Goal: Transaction & Acquisition: Obtain resource

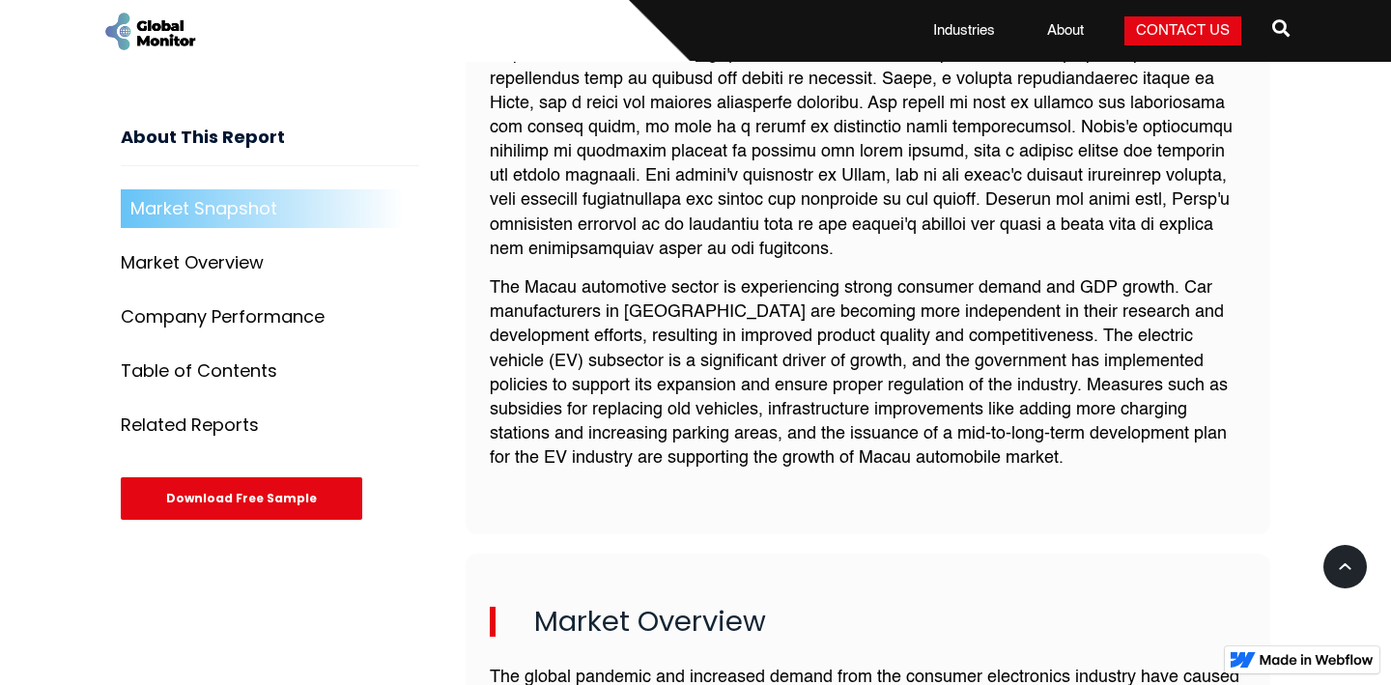
scroll to position [995, 0]
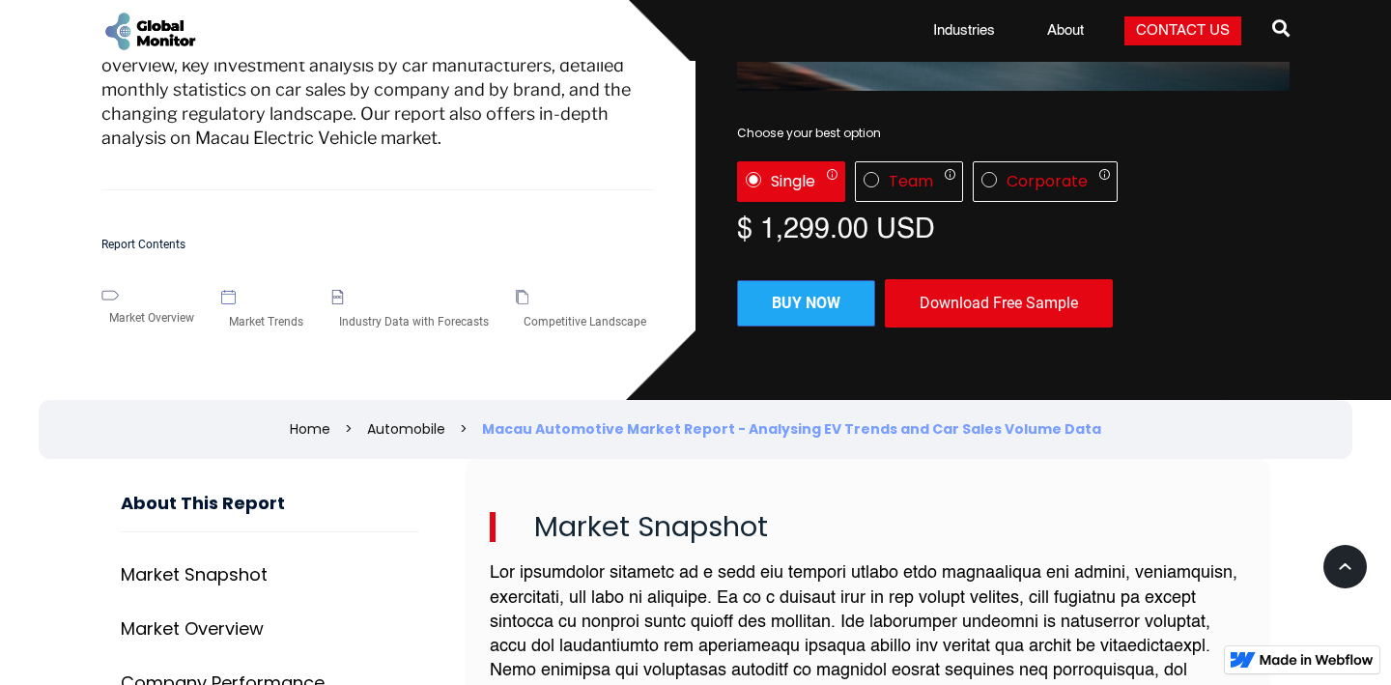
scroll to position [378, 0]
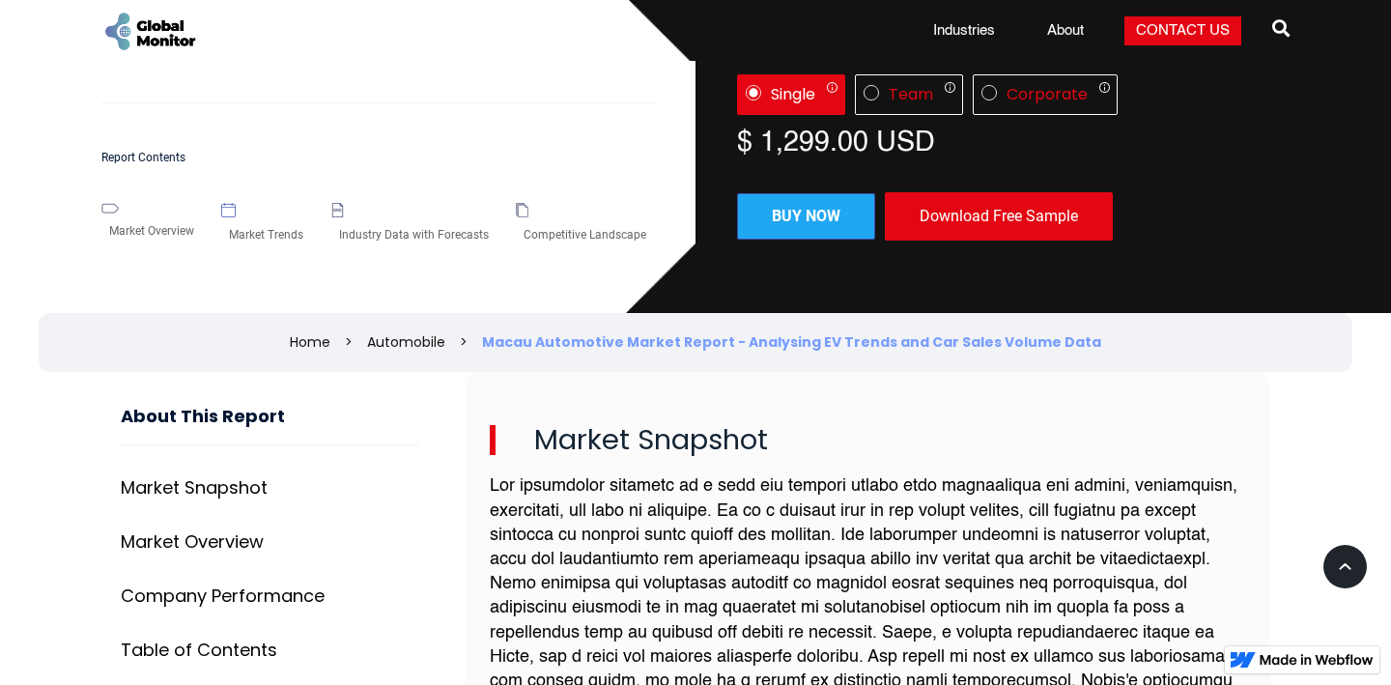
click at [1056, 25] on link "About" at bounding box center [1066, 30] width 60 height 19
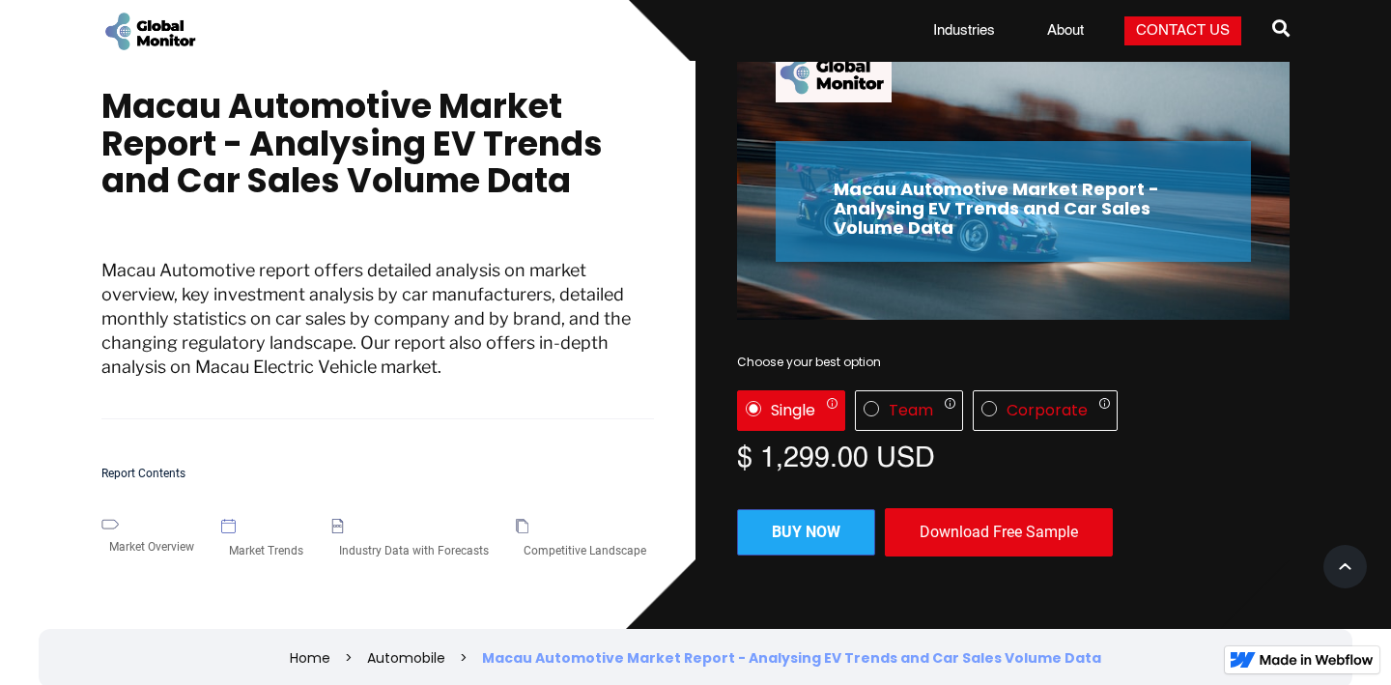
scroll to position [68, 0]
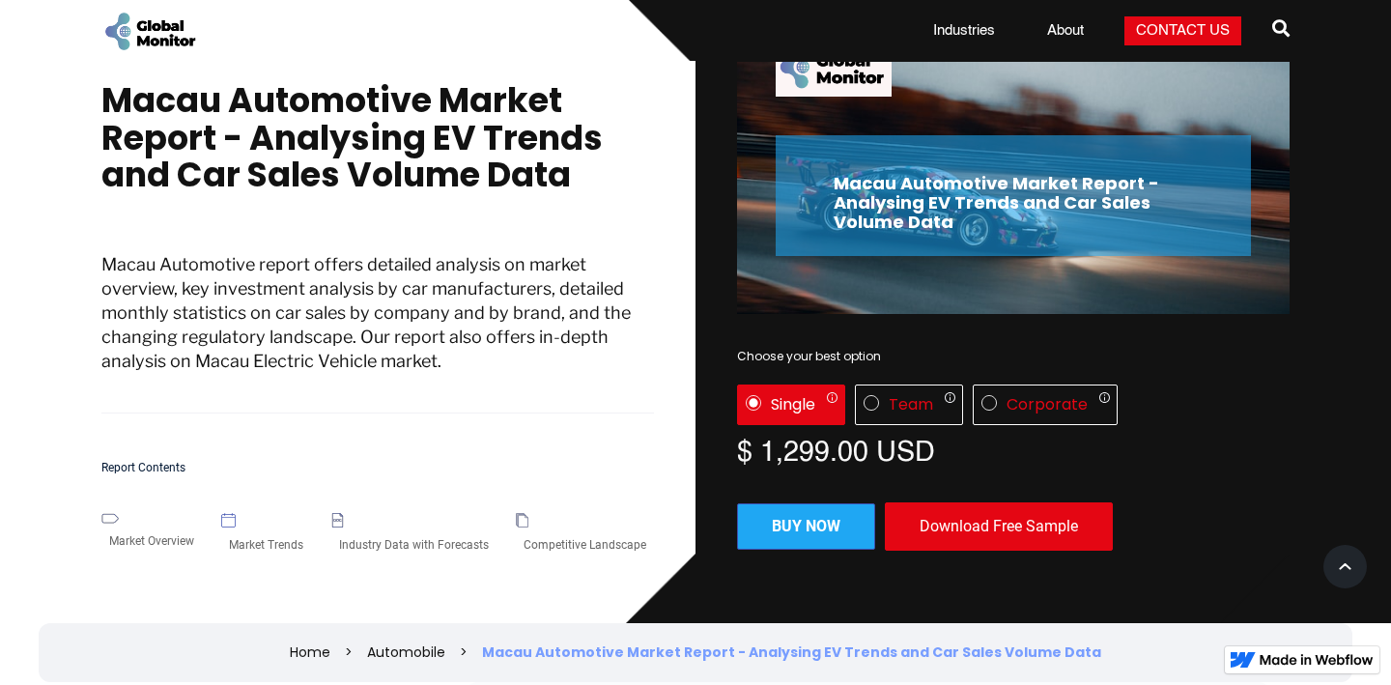
click at [135, 538] on div "Market Overview" at bounding box center [151, 541] width 100 height 35
click at [864, 410] on div "Team Only 1 user can access the report Up to 5 users can access the report All …" at bounding box center [909, 405] width 108 height 41
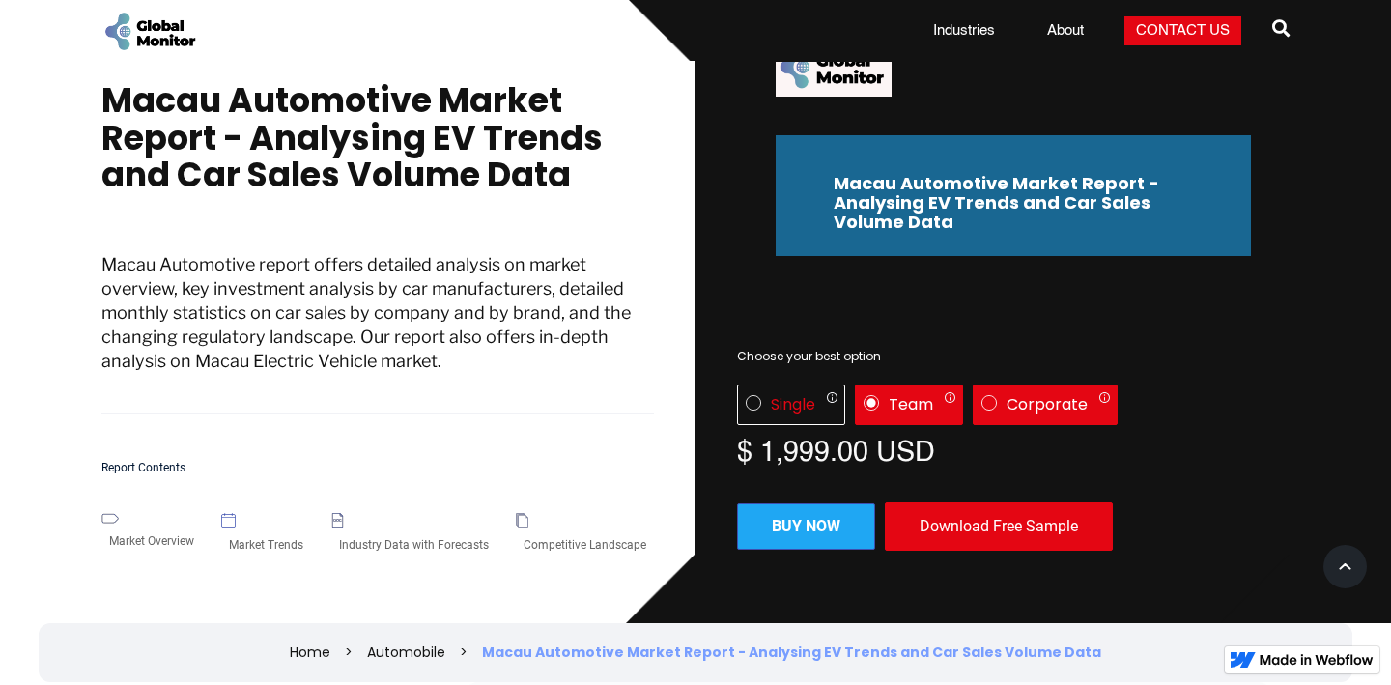
click at [1006, 400] on div "Corporate Only 1 user can access the report Up to 5 users can access the report…" at bounding box center [1045, 405] width 145 height 41
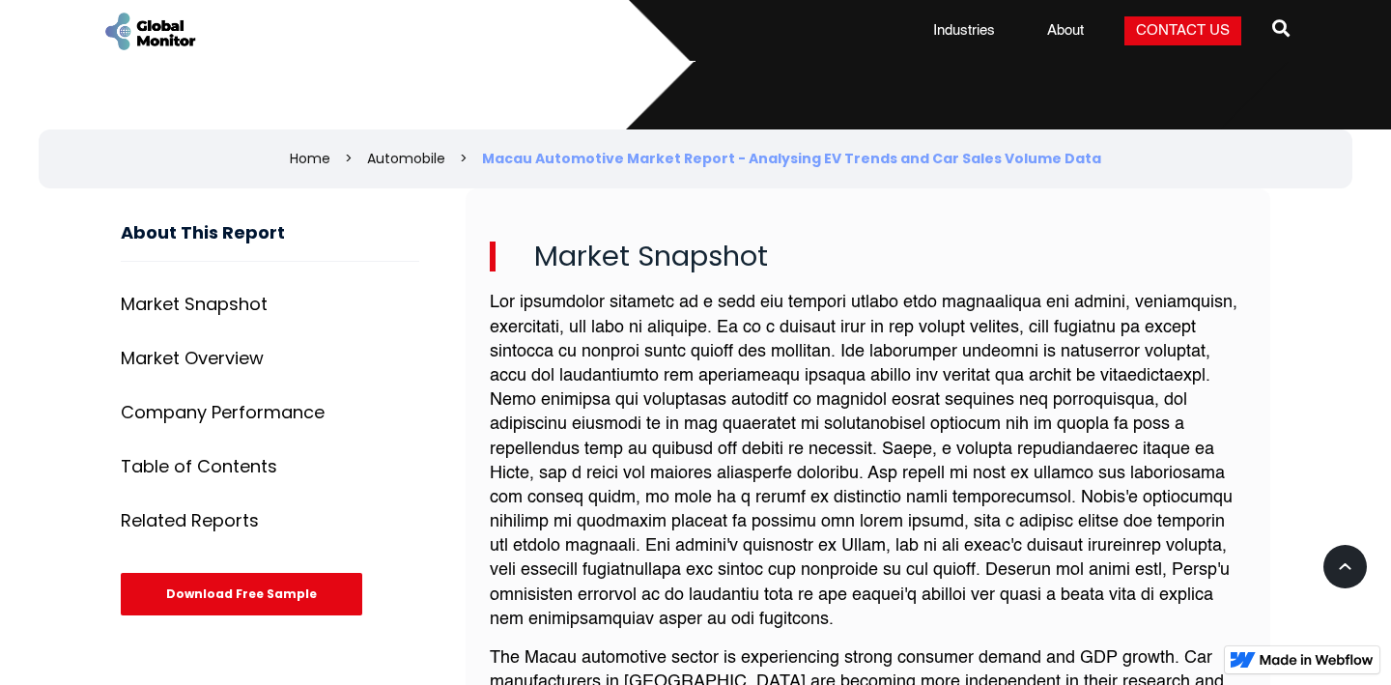
scroll to position [409, 0]
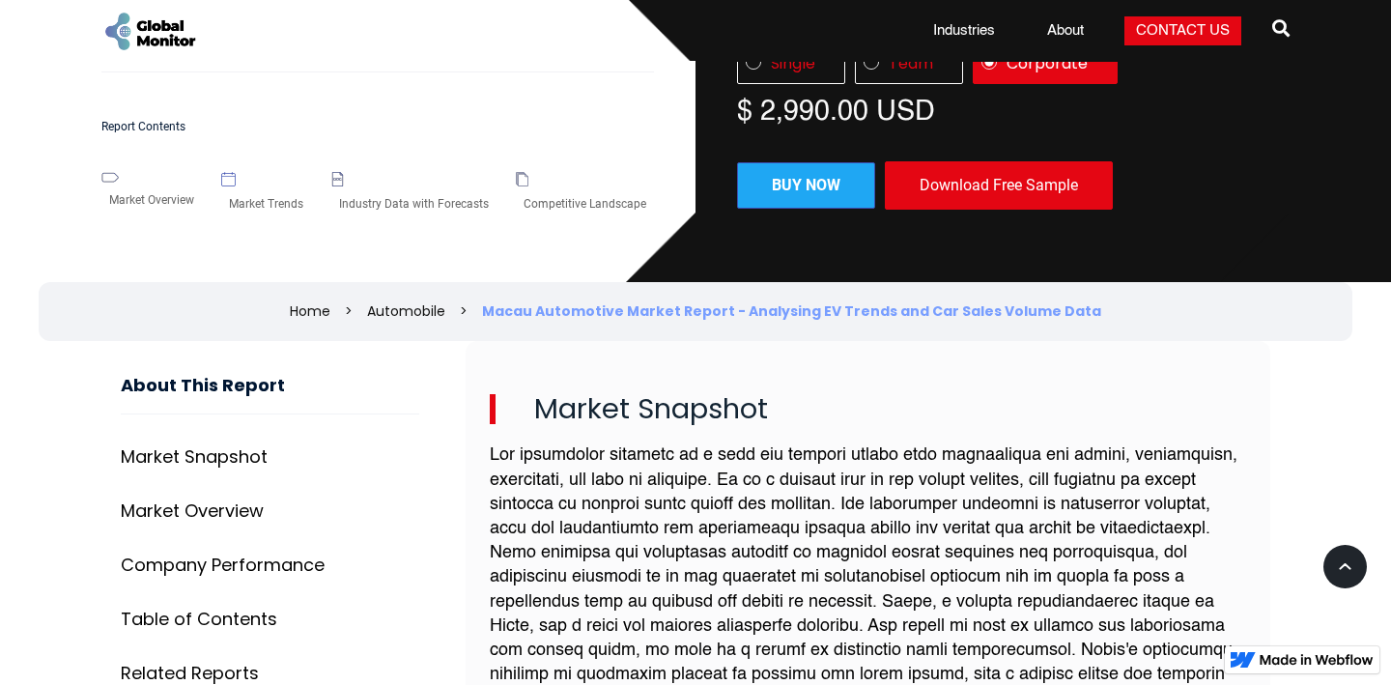
click at [964, 192] on div "Download Free Sample" at bounding box center [999, 185] width 228 height 48
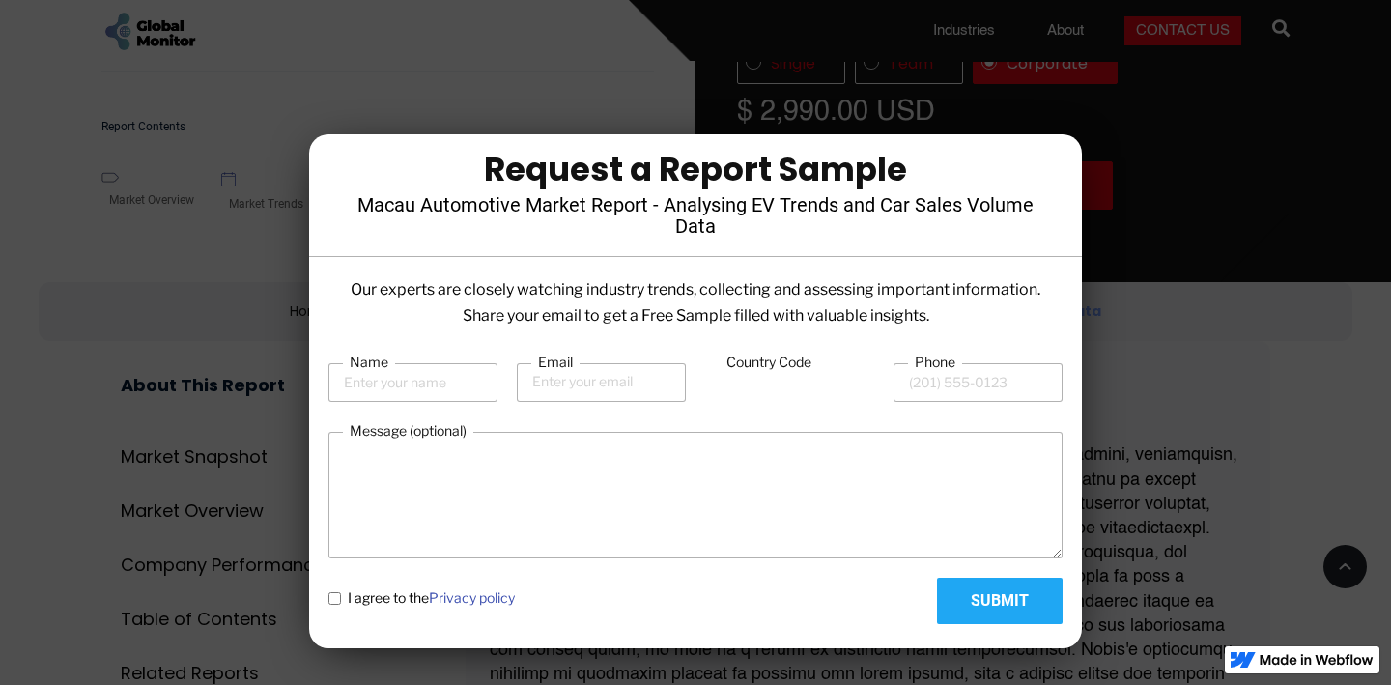
click at [1133, 149] on div at bounding box center [695, 342] width 1391 height 685
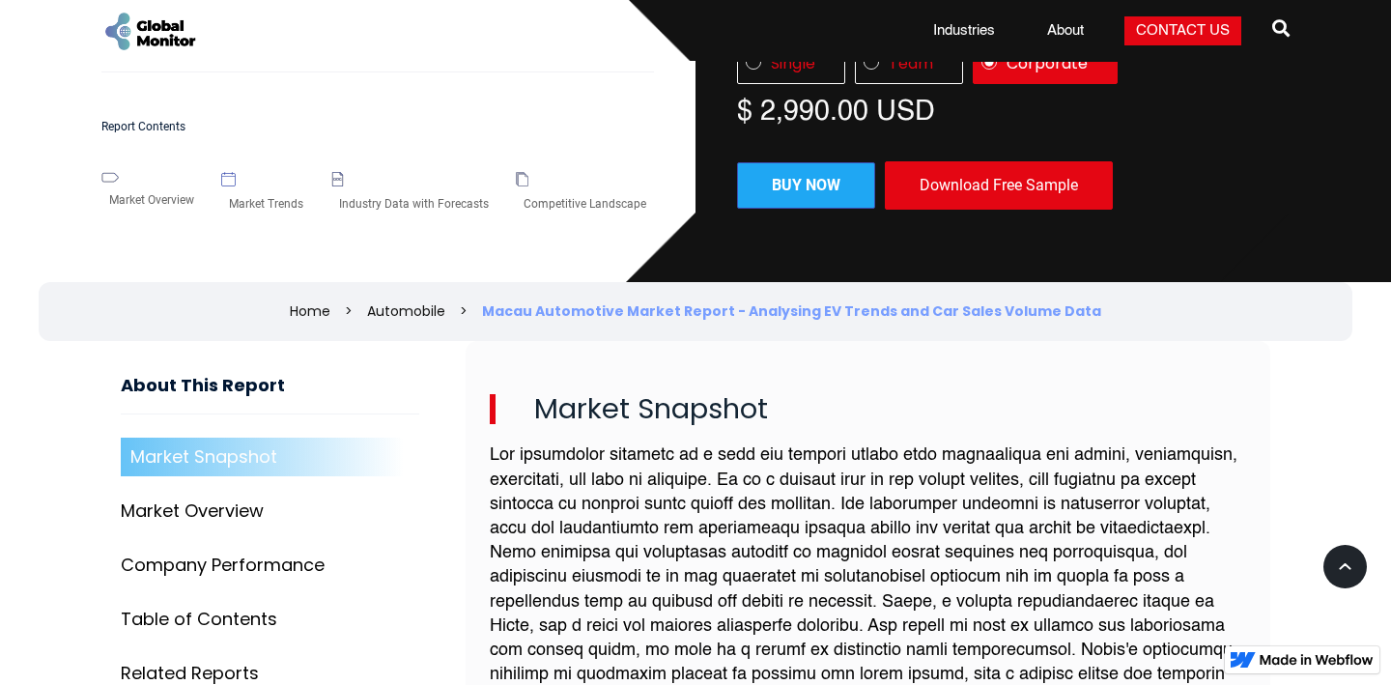
scroll to position [765, 0]
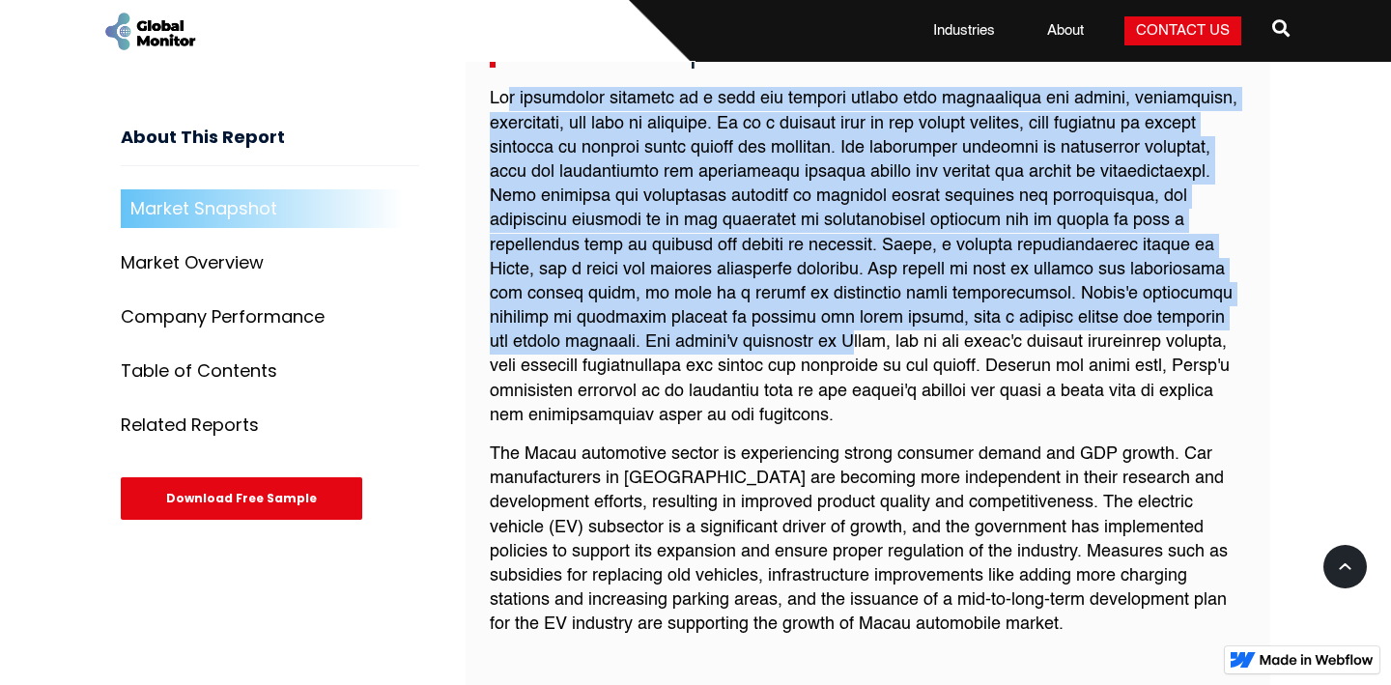
drag, startPoint x: 509, startPoint y: 91, endPoint x: 655, endPoint y: 338, distance: 287.2
click at [655, 338] on p at bounding box center [868, 257] width 757 height 341
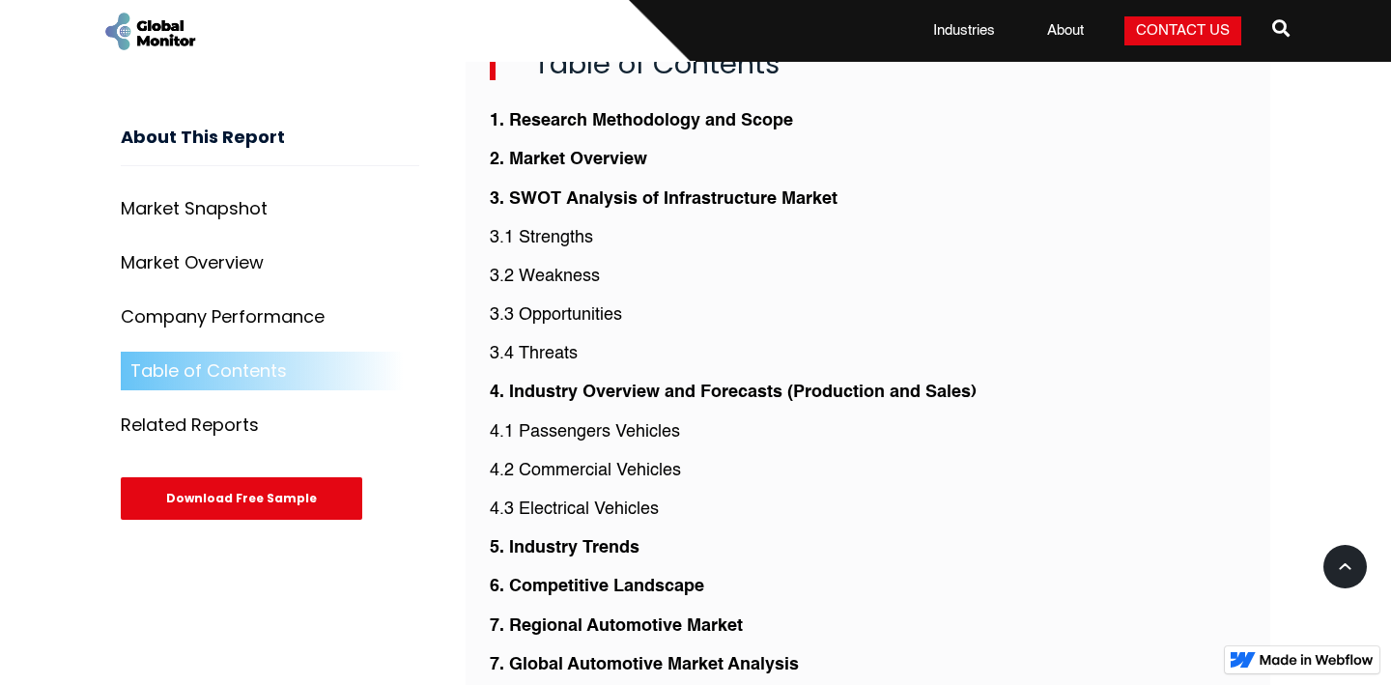
scroll to position [4927, 0]
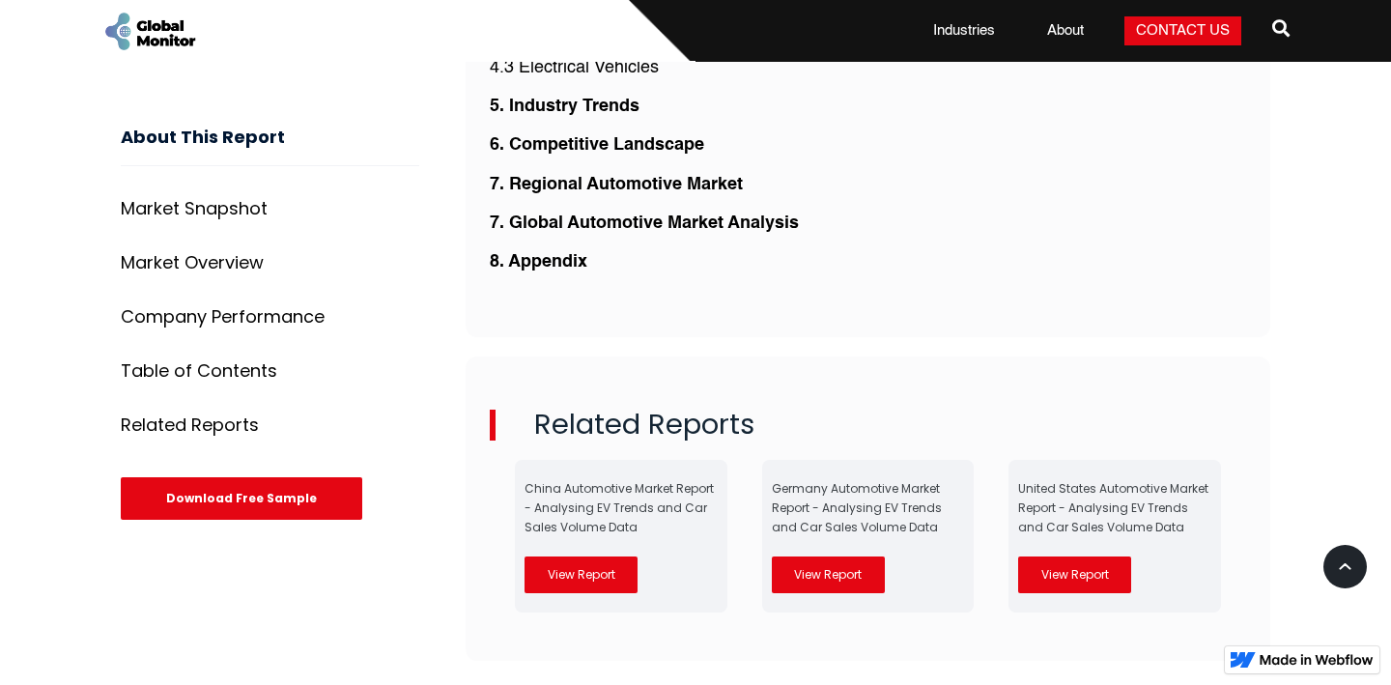
click at [107, 0] on div at bounding box center [398, 30] width 594 height 61
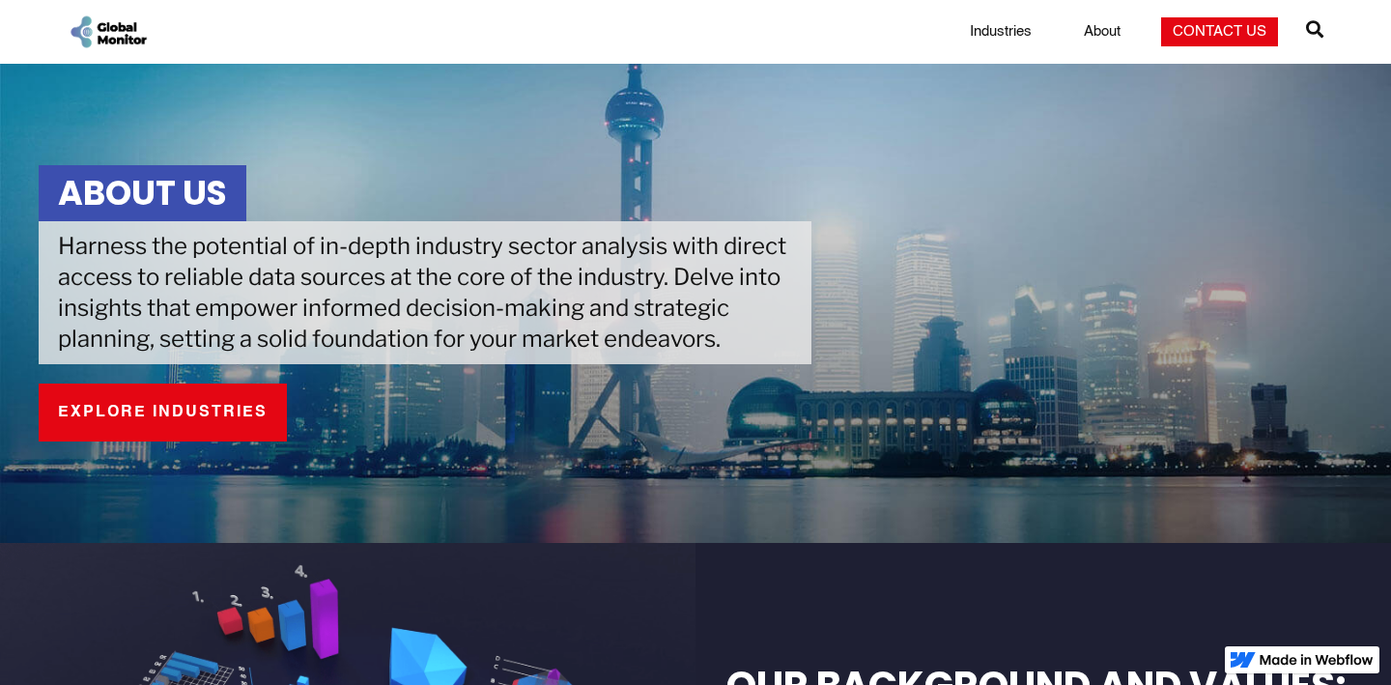
scroll to position [2, 0]
